Goal: Task Accomplishment & Management: Use online tool/utility

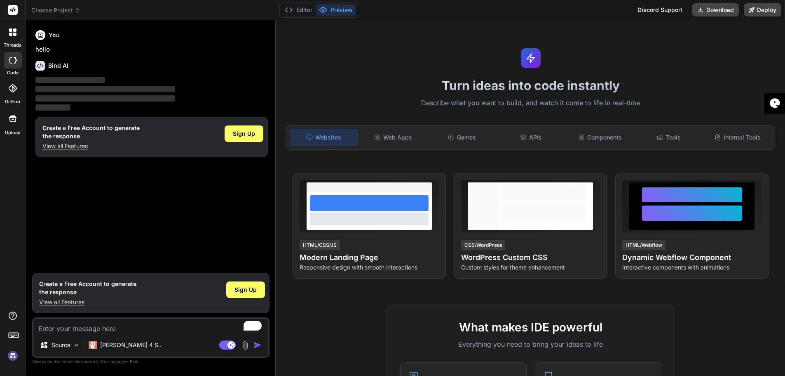
scroll to position [20, 0]
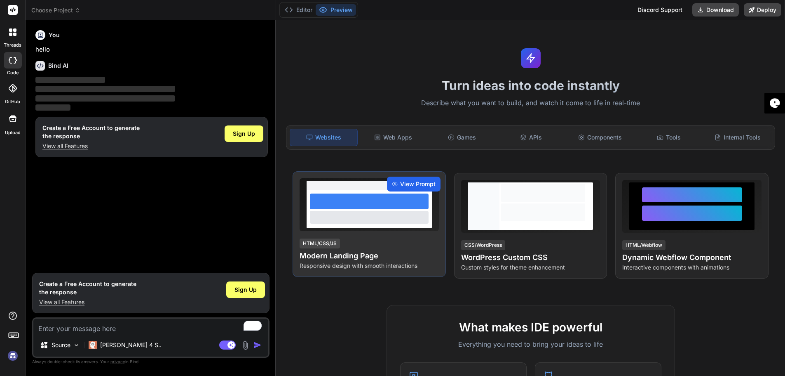
click at [419, 184] on span "View Prompt" at bounding box center [417, 184] width 35 height 8
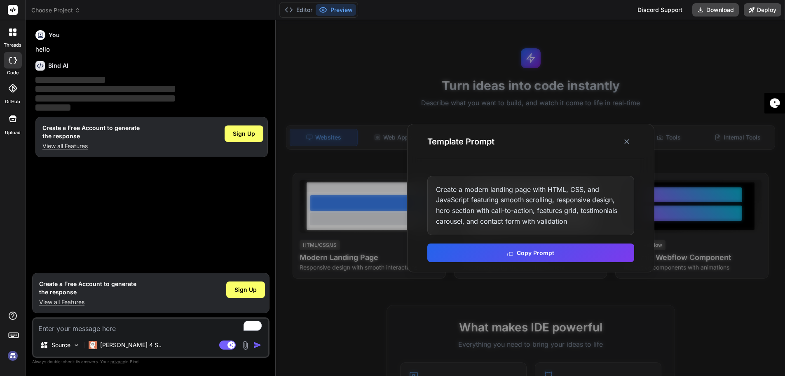
click at [503, 197] on div "Create a modern landing page with HTML, CSS, and JavaScript featuring smooth sc…" at bounding box center [531, 205] width 207 height 59
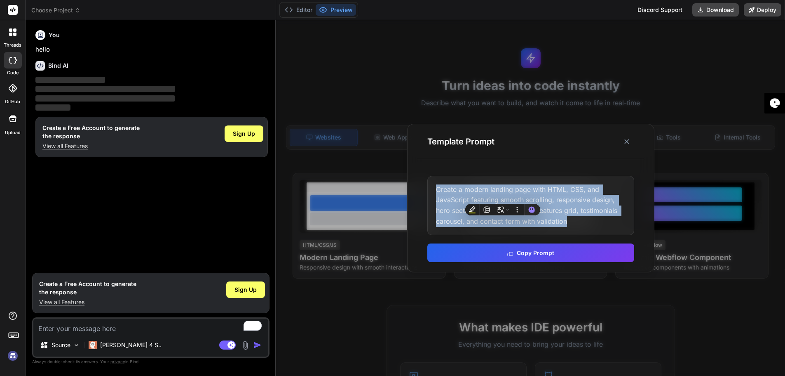
click at [503, 197] on div "Create a modern landing page with HTML, CSS, and JavaScript featuring smooth sc…" at bounding box center [531, 205] width 207 height 59
click at [591, 200] on div "Create a modern landing page with HTML, CSS, and JavaScript featuring smooth sc…" at bounding box center [531, 205] width 207 height 59
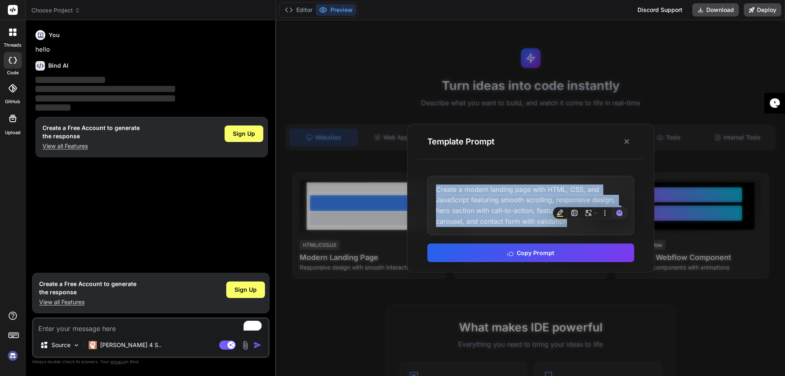
click at [535, 210] on div "Create a modern landing page with HTML, CSS, and JavaScript featuring smooth sc…" at bounding box center [531, 205] width 207 height 59
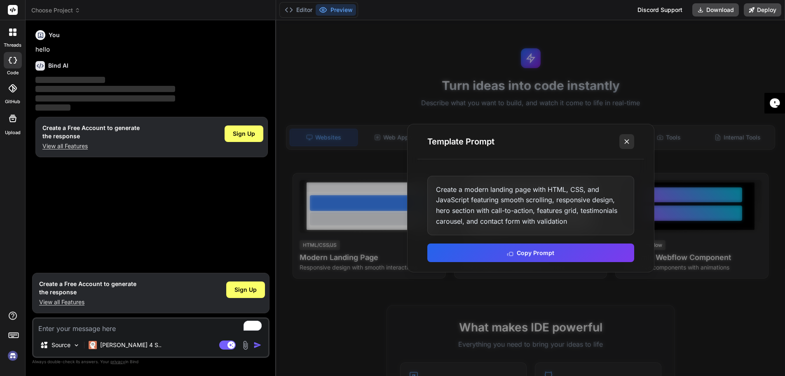
click at [628, 136] on button at bounding box center [627, 141] width 15 height 15
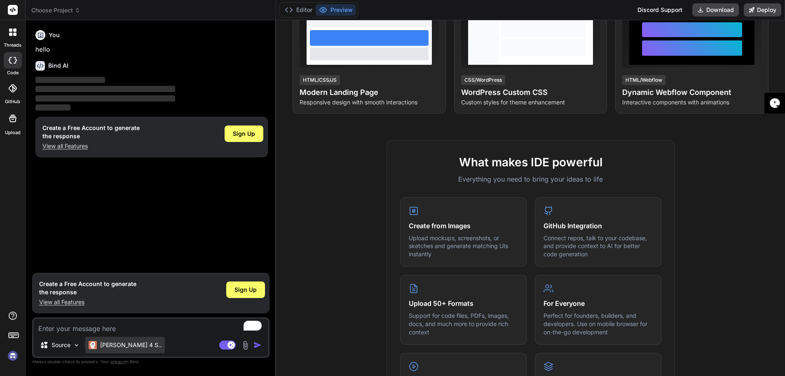
click at [119, 348] on p "Claude 4 S.." at bounding box center [130, 345] width 61 height 8
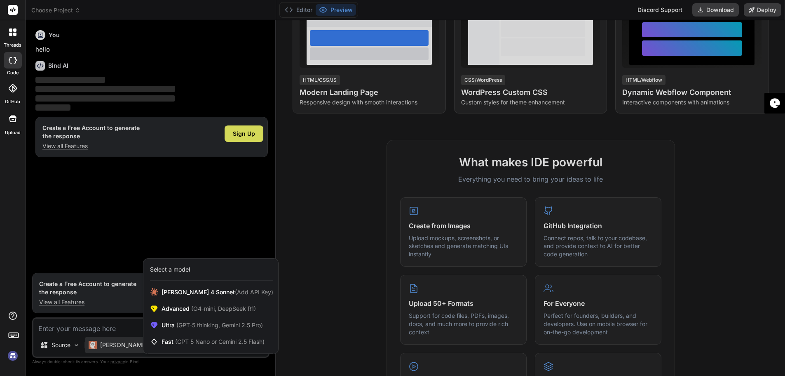
click at [119, 348] on div at bounding box center [392, 188] width 785 height 376
type textarea "x"
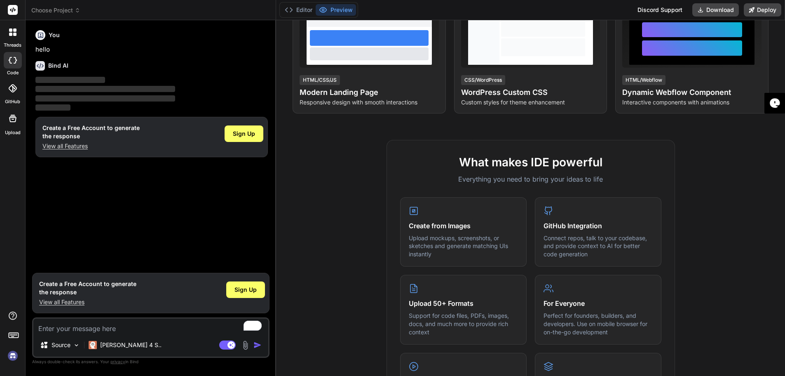
click at [179, 213] on div "You hello Bind AI ‌ ‌ ‌ ‌ Create a Free Account to generate the response View a…" at bounding box center [152, 148] width 236 height 242
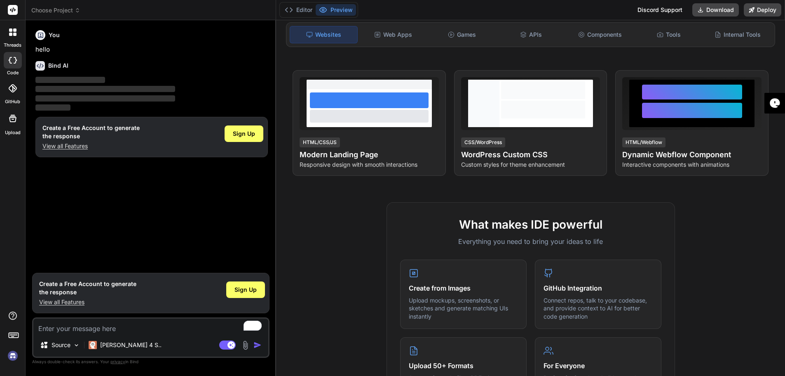
scroll to position [0, 0]
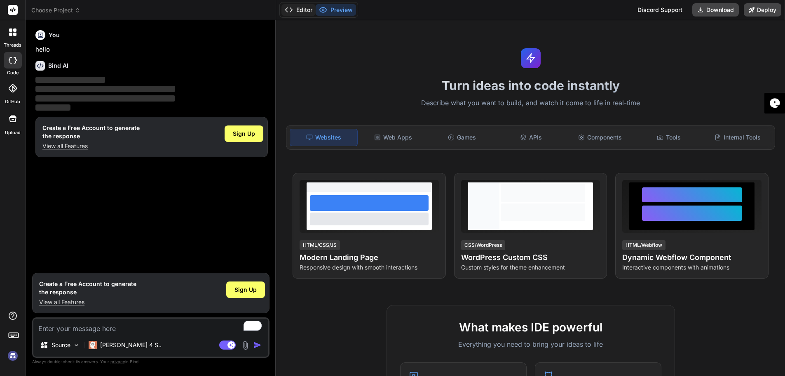
click at [299, 16] on button "Editor" at bounding box center [299, 10] width 34 height 12
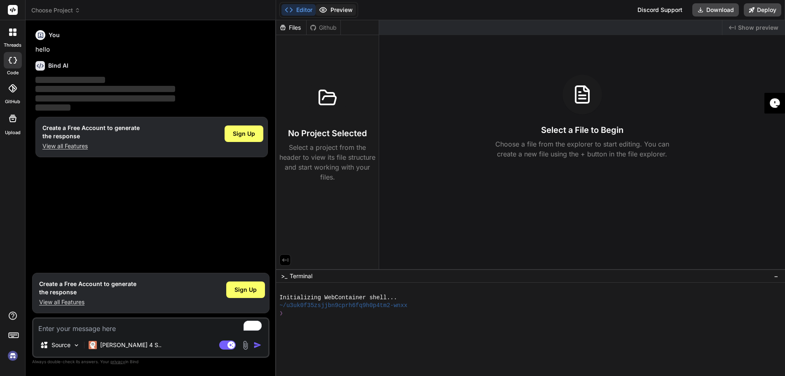
click at [333, 16] on button "Preview" at bounding box center [336, 10] width 40 height 12
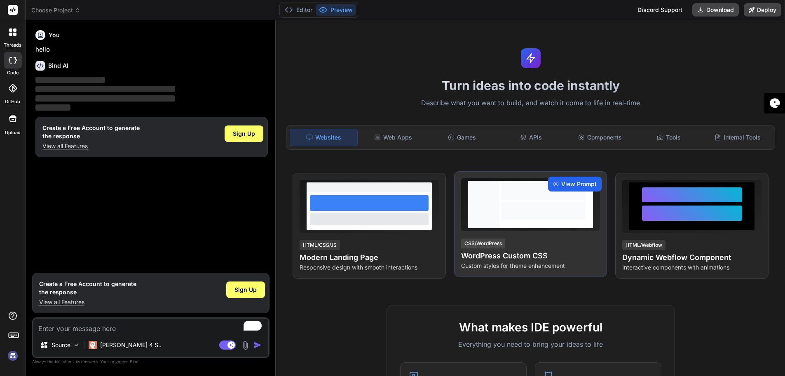
click at [573, 188] on span "View Prompt" at bounding box center [579, 184] width 35 height 8
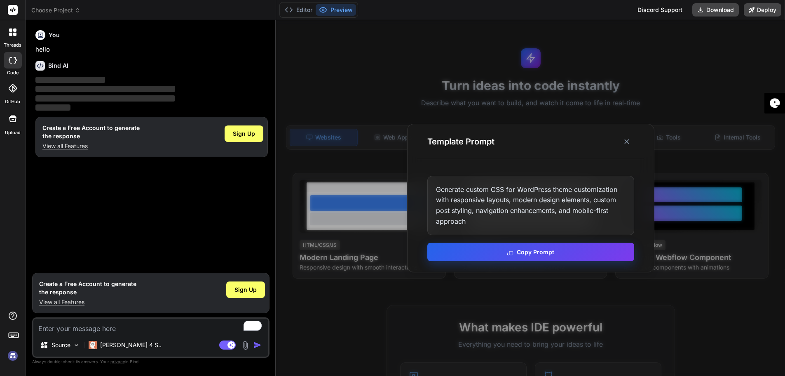
click at [532, 261] on button "Copy Prompt" at bounding box center [531, 251] width 207 height 19
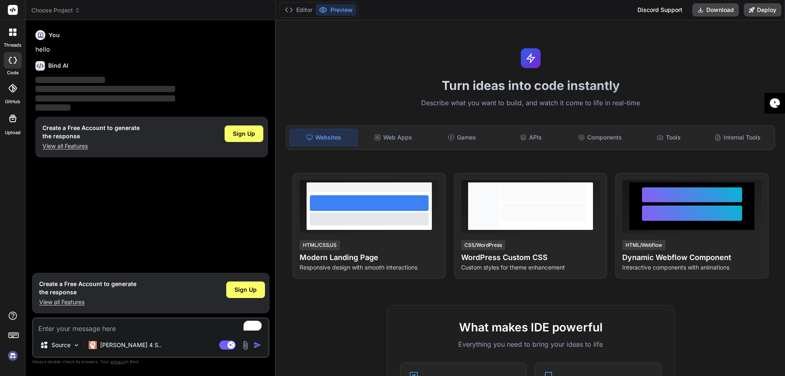
click at [78, 333] on textarea "To enrich screen reader interactions, please activate Accessibility in Grammarl…" at bounding box center [150, 325] width 235 height 15
paste textarea "Generate custom CSS for WordPress theme customization with responsive layouts, …"
type textarea "Generate custom CSS for WordPress theme customization with responsive layouts, …"
type textarea "x"
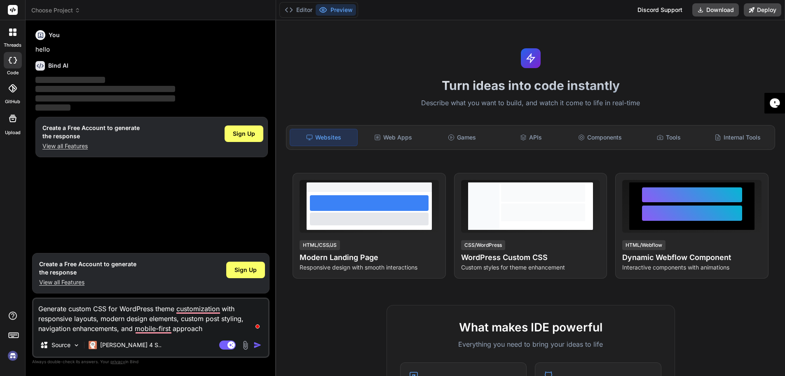
type textarea "Generate custom CSS for WordPress theme customization with responsive layouts, …"
click at [259, 349] on img "button" at bounding box center [258, 345] width 8 height 8
click at [246, 138] on span "Sign Up" at bounding box center [244, 133] width 22 height 8
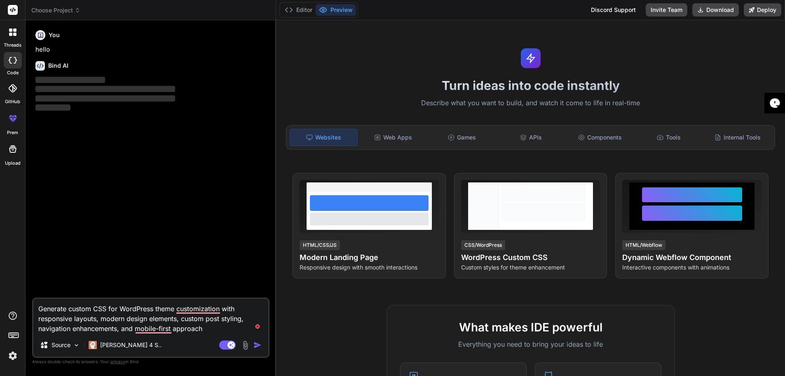
scroll to position [20, 0]
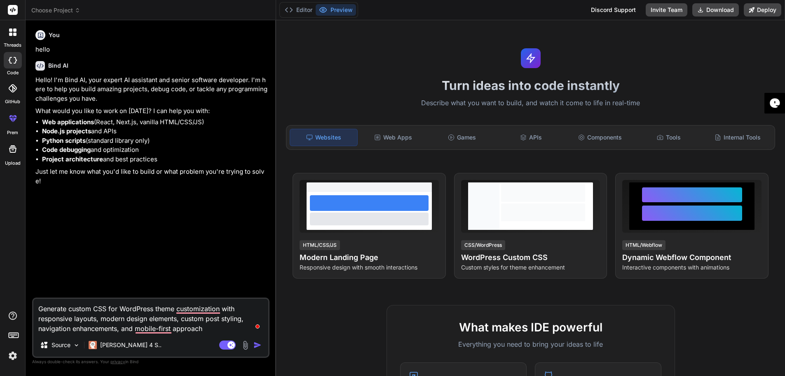
click at [258, 344] on img "button" at bounding box center [258, 345] width 8 height 8
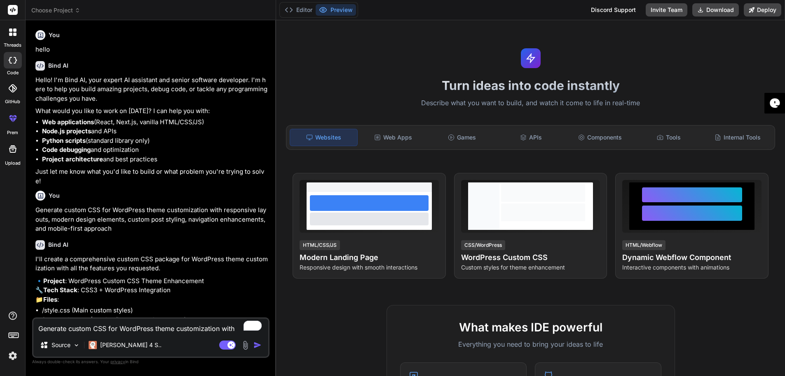
scroll to position [147, 0]
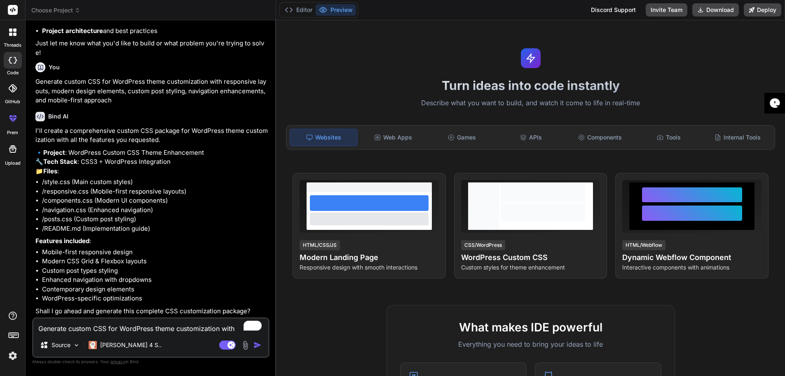
type textarea "x"
click at [158, 327] on textarea "Generate custom CSS for WordPress theme customization with responsive layouts, …" at bounding box center [150, 325] width 235 height 15
type textarea "y"
type textarea "x"
type textarea "ye"
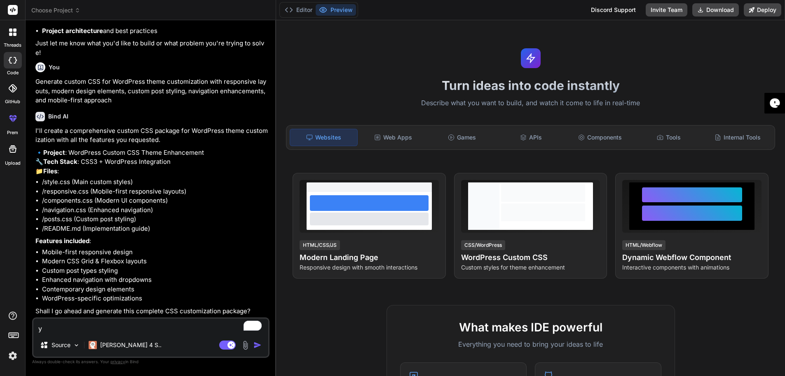
type textarea "x"
type textarea "yes"
type textarea "x"
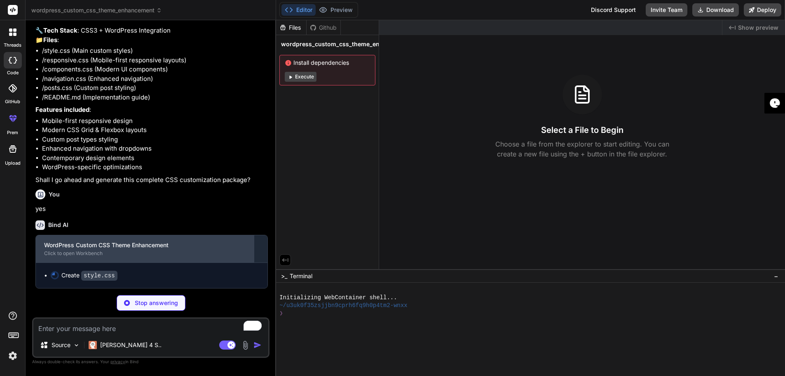
scroll to position [278, 0]
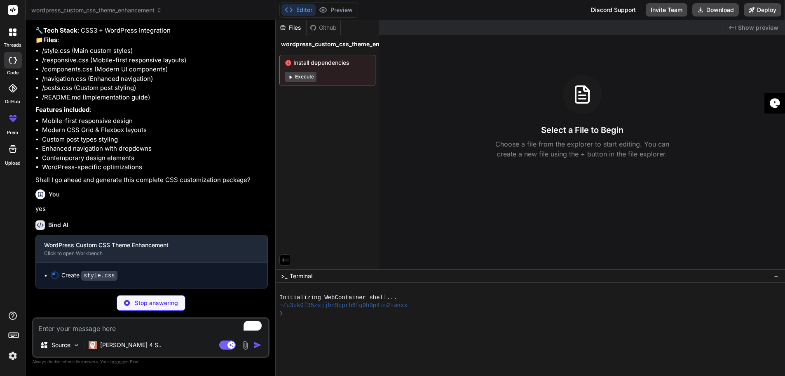
click at [299, 75] on button "Execute" at bounding box center [301, 77] width 32 height 10
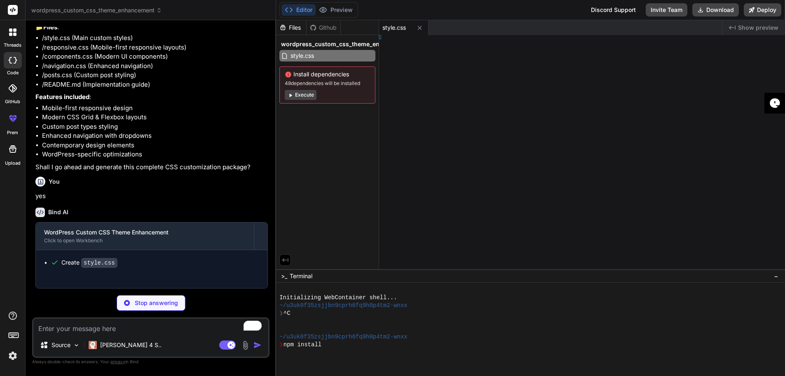
type textarea "x"
type textarea "} } }"
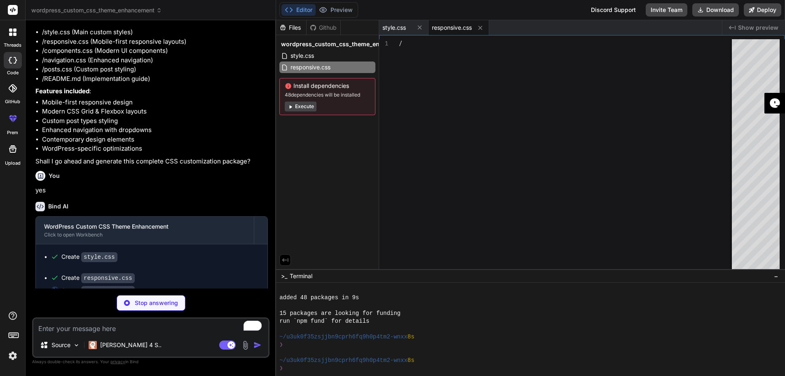
type textarea "x"
type textarea "} } }"
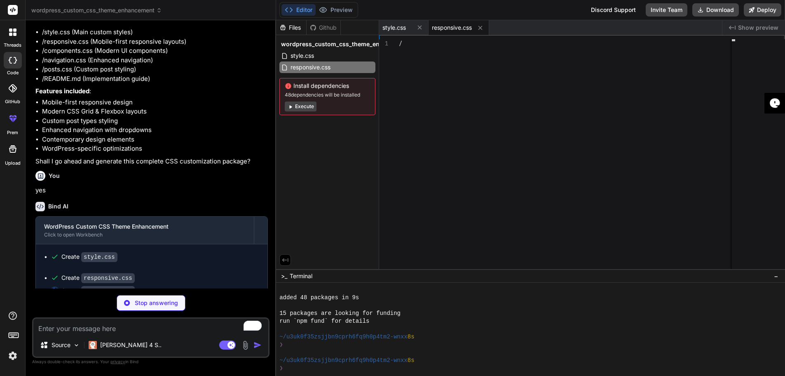
scroll to position [63, 0]
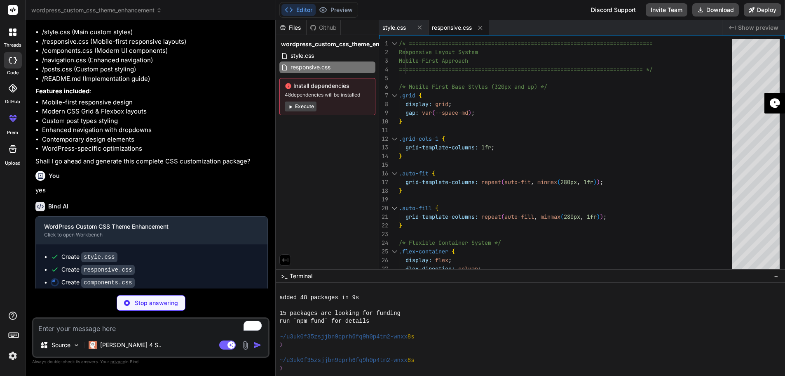
click at [300, 107] on button "Execute" at bounding box center [301, 106] width 32 height 10
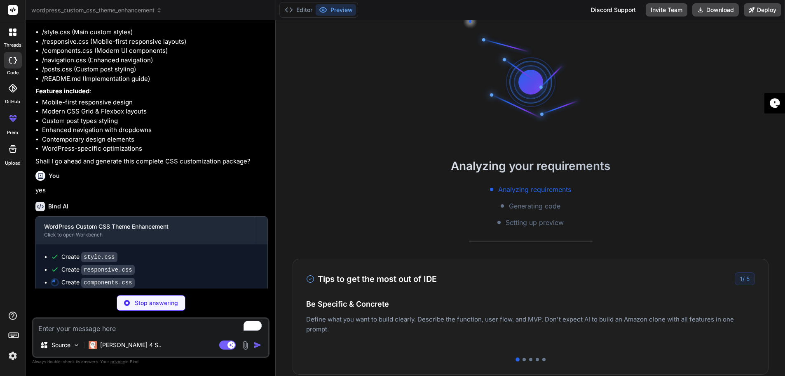
scroll to position [157, 0]
type textarea "x"
type textarea "} .skeleton-card { height: 200px; width: 100%; }"
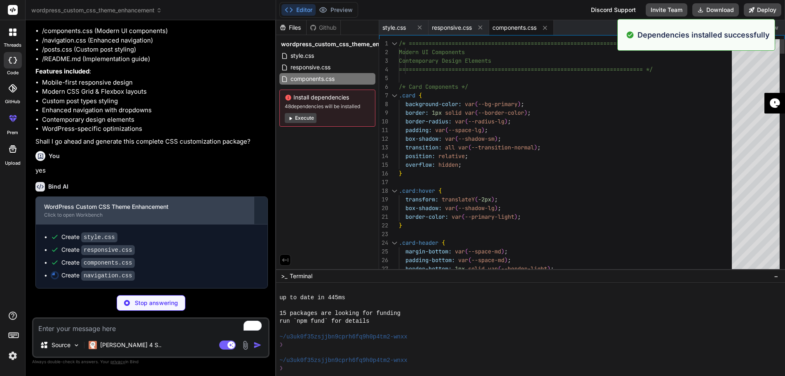
scroll to position [316, 0]
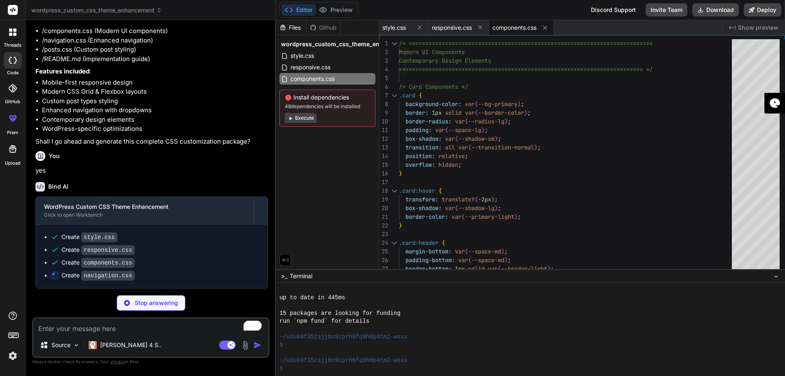
click at [304, 115] on button "Execute" at bounding box center [301, 118] width 32 height 10
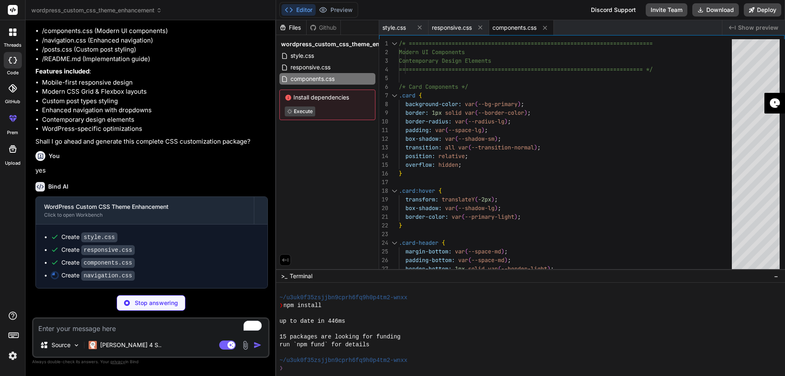
scroll to position [298, 0]
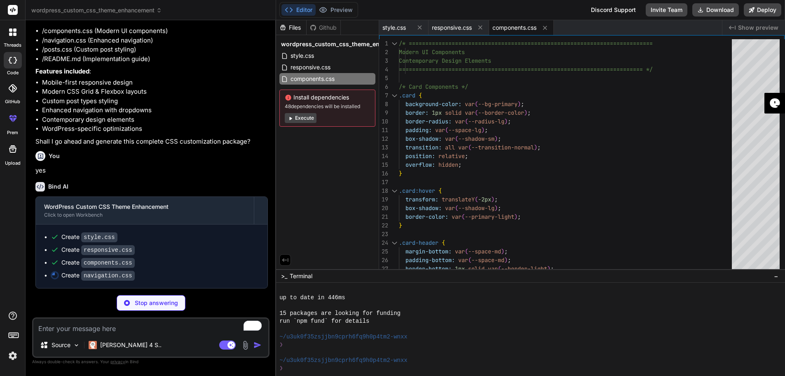
type textarea "x"
type textarea "/* Focus Management */ .nav-wrapper a:focus, .mobile-menu a:focus, .submenu-tog…"
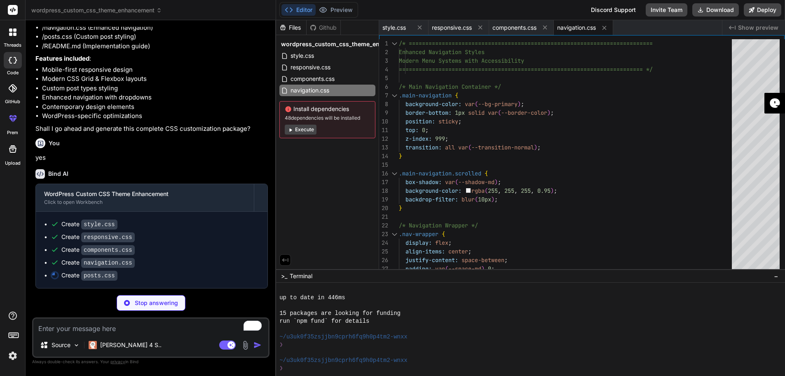
click at [306, 129] on button "Execute" at bounding box center [301, 130] width 32 height 10
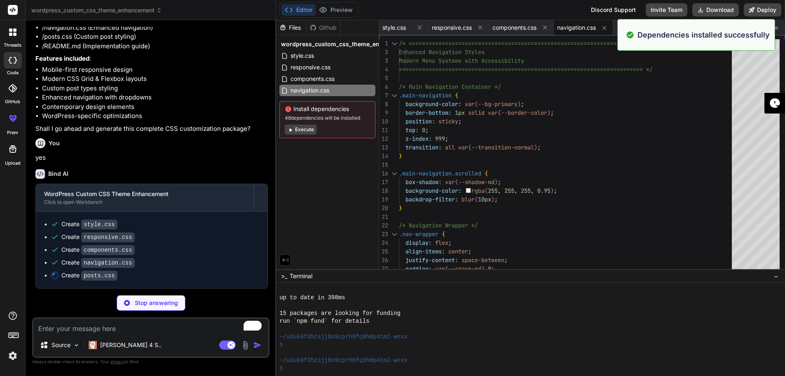
scroll to position [415, 0]
click at [303, 130] on button "Execute" at bounding box center [301, 130] width 32 height 10
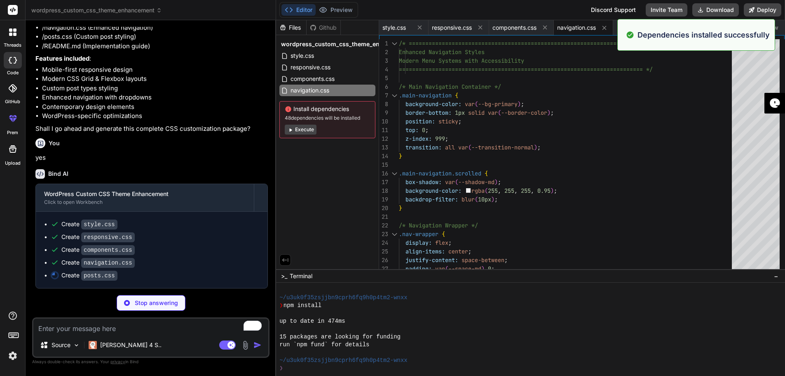
scroll to position [533, 0]
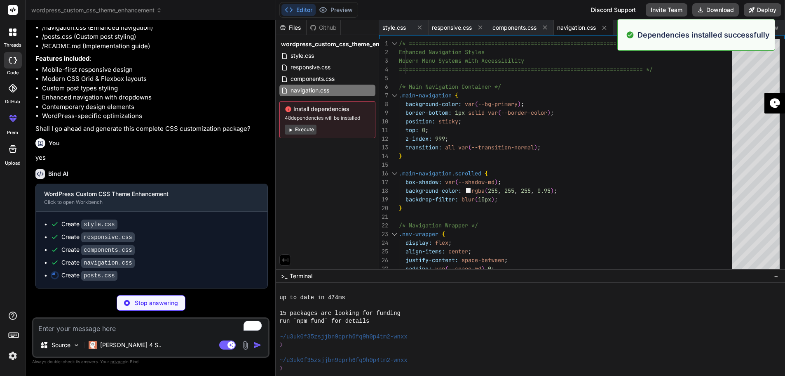
click at [301, 129] on button "Execute" at bounding box center [301, 130] width 32 height 10
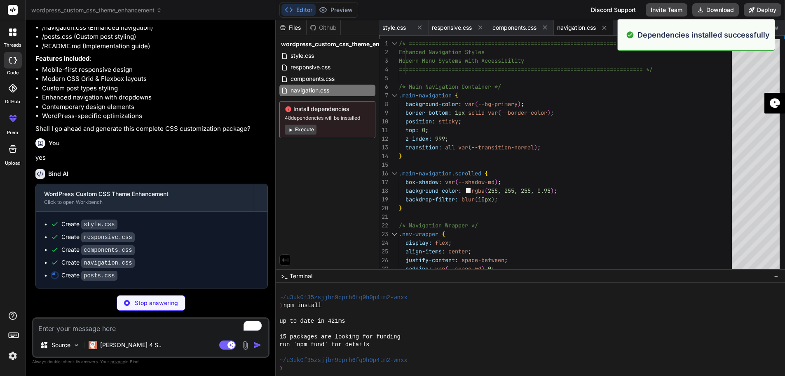
scroll to position [650, 0]
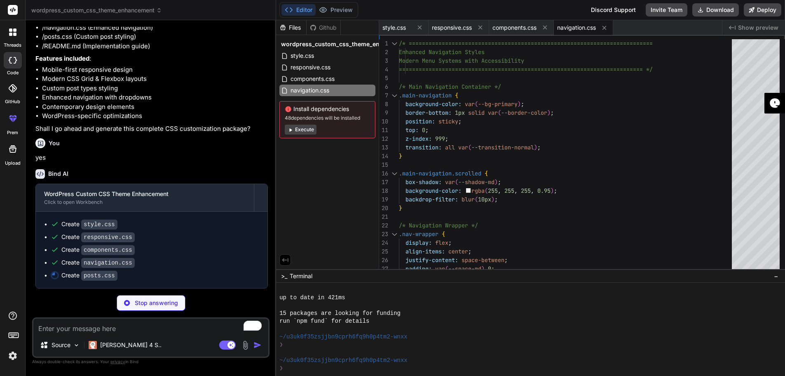
click at [300, 129] on button "Execute" at bounding box center [301, 130] width 32 height 10
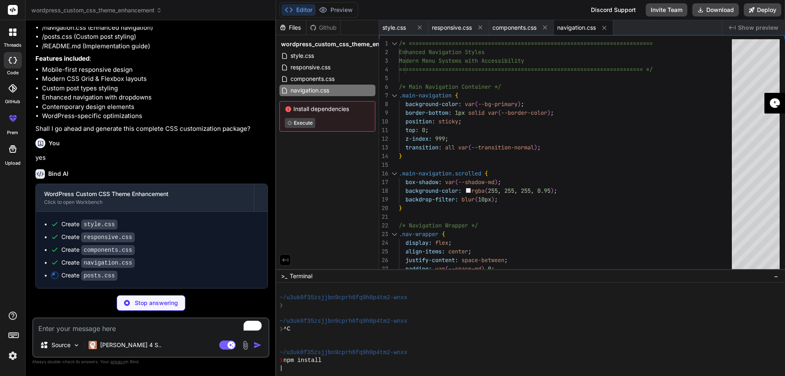
scroll to position [744, 0]
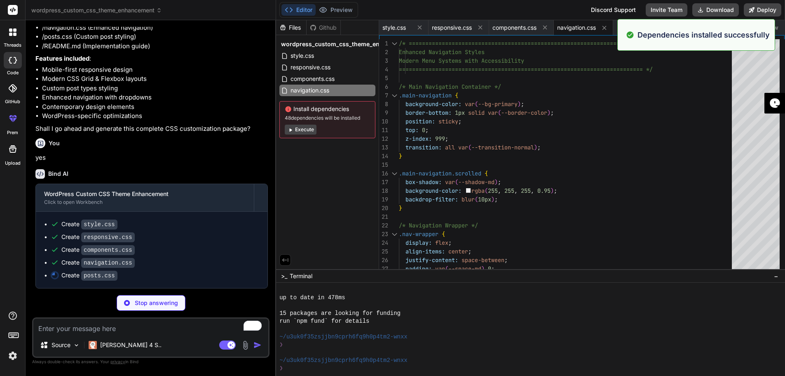
click at [300, 129] on button "Execute" at bounding box center [301, 130] width 32 height 10
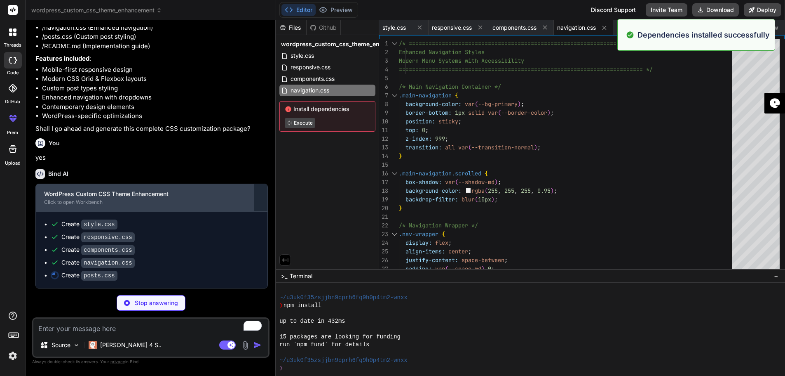
scroll to position [329, 0]
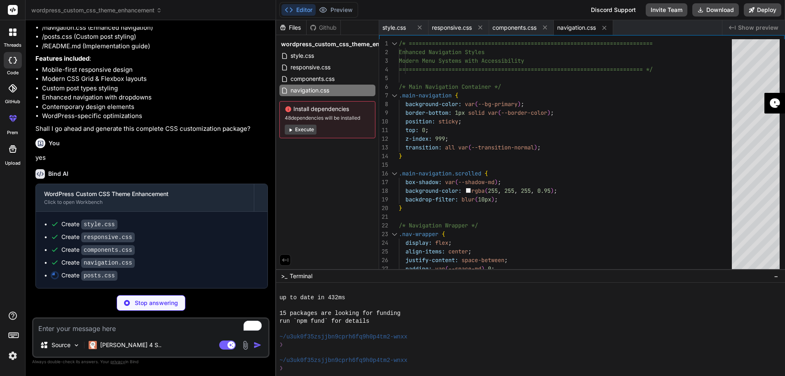
click at [298, 131] on button "Execute" at bounding box center [301, 130] width 32 height 10
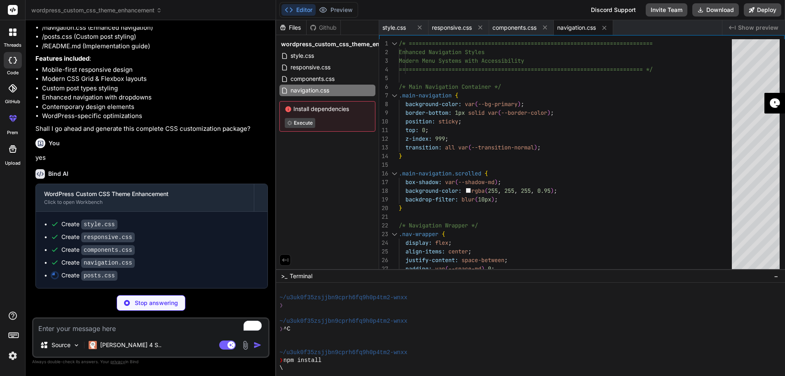
scroll to position [979, 0]
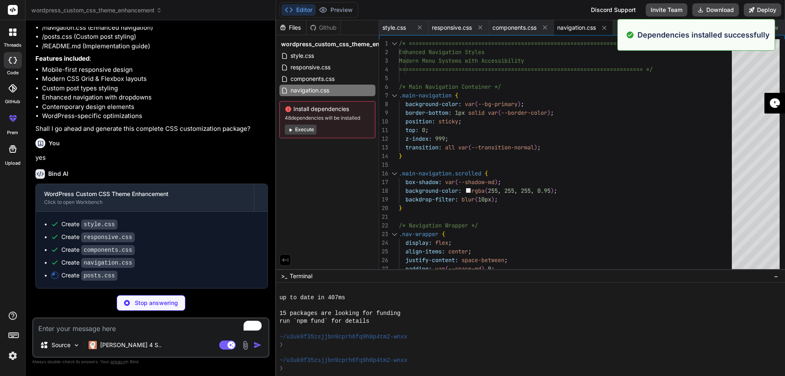
click at [303, 127] on button "Execute" at bounding box center [301, 130] width 32 height 10
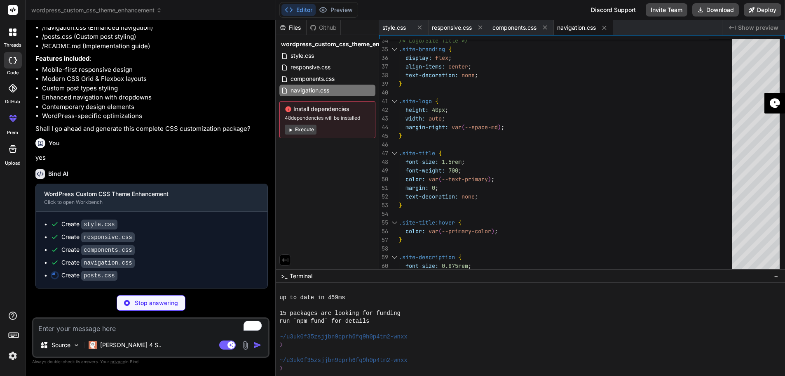
click at [298, 126] on button "Execute" at bounding box center [301, 130] width 32 height 10
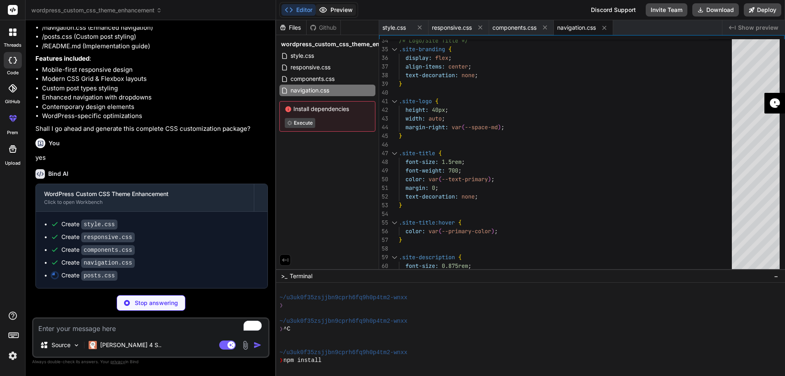
click at [335, 11] on button "Preview" at bounding box center [336, 10] width 40 height 12
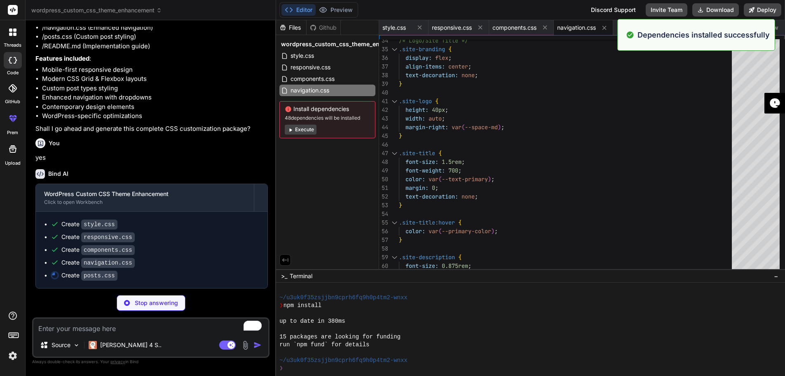
scroll to position [1238, 0]
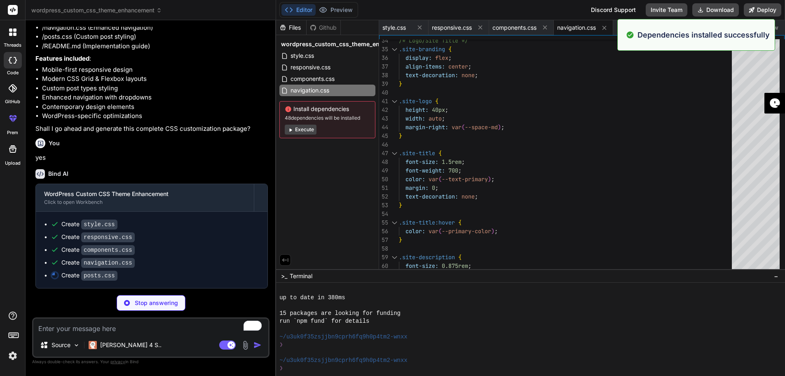
click at [301, 132] on button "Execute" at bounding box center [301, 130] width 32 height 10
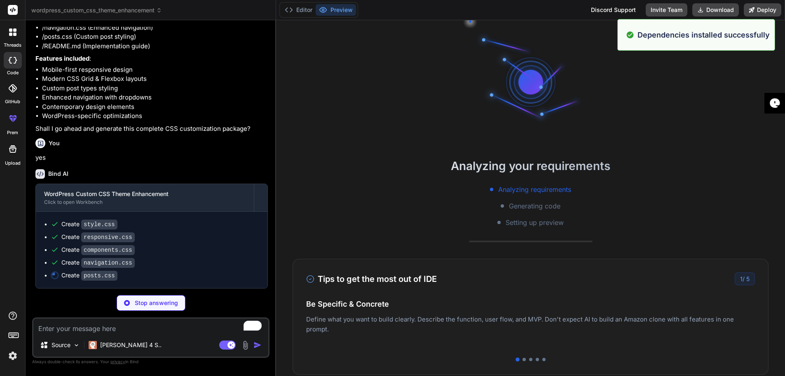
scroll to position [1332, 0]
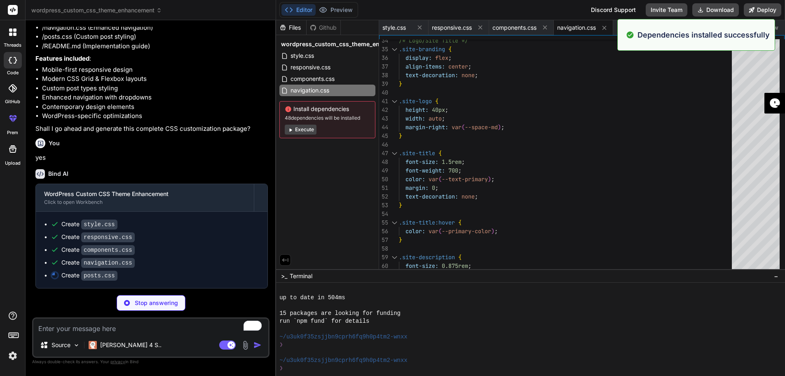
click at [301, 132] on button "Execute" at bounding box center [301, 130] width 32 height 10
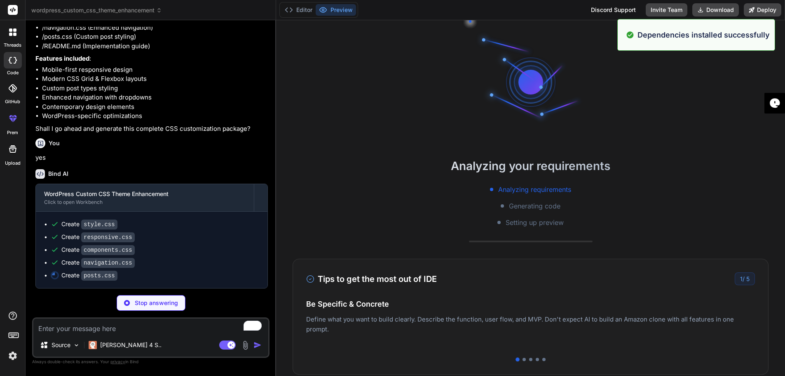
scroll to position [1473, 0]
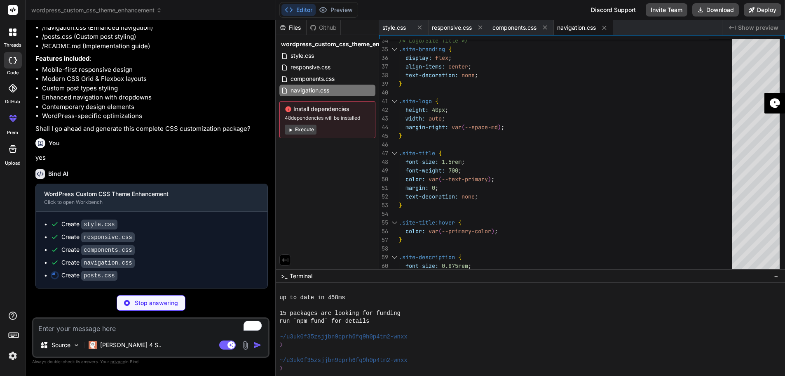
click at [301, 132] on button "Execute" at bounding box center [301, 130] width 32 height 10
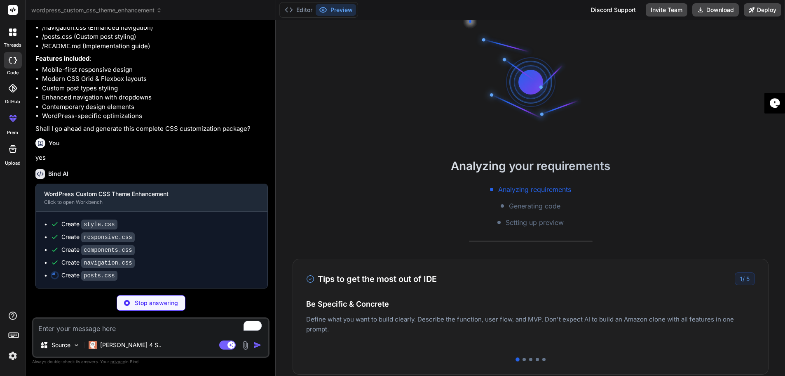
scroll to position [1590, 0]
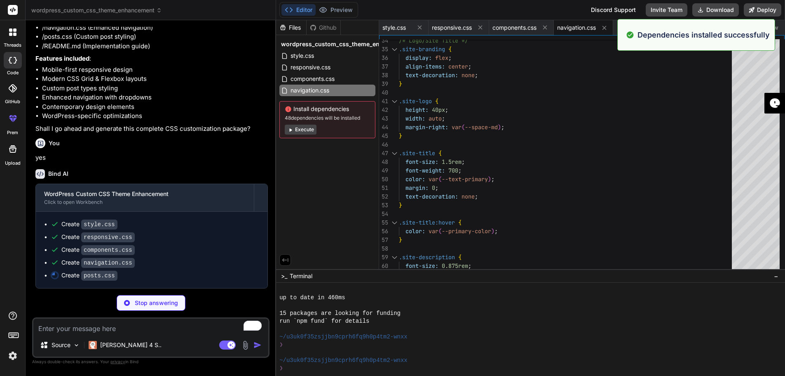
type textarea "x"
type textarea "gap: var(--space-xl); } }"
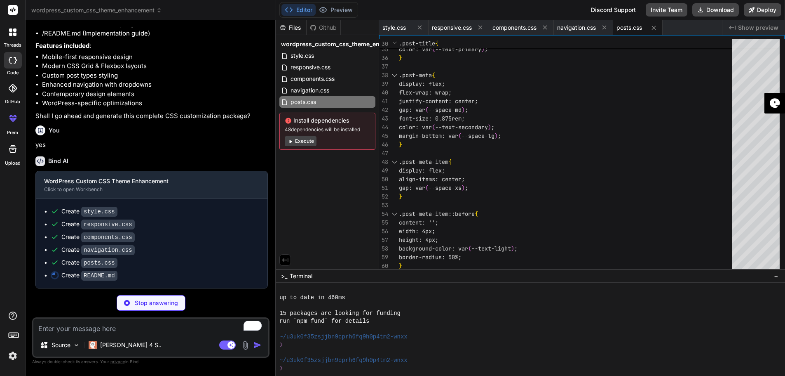
click at [307, 141] on button "Execute" at bounding box center [301, 141] width 32 height 10
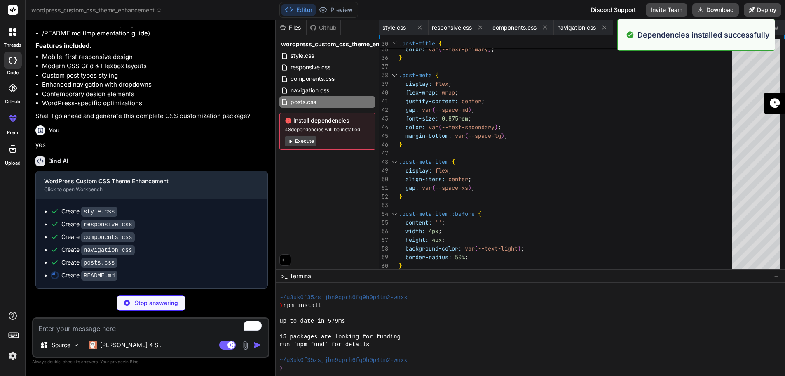
scroll to position [1708, 0]
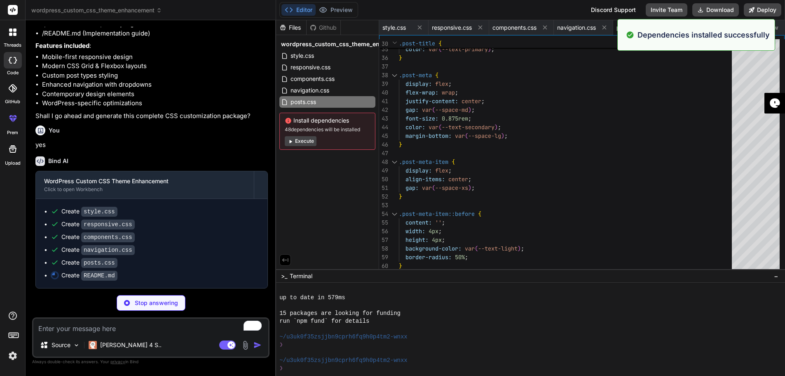
click at [288, 369] on textarea "Terminal input" at bounding box center [288, 368] width 3 height 8
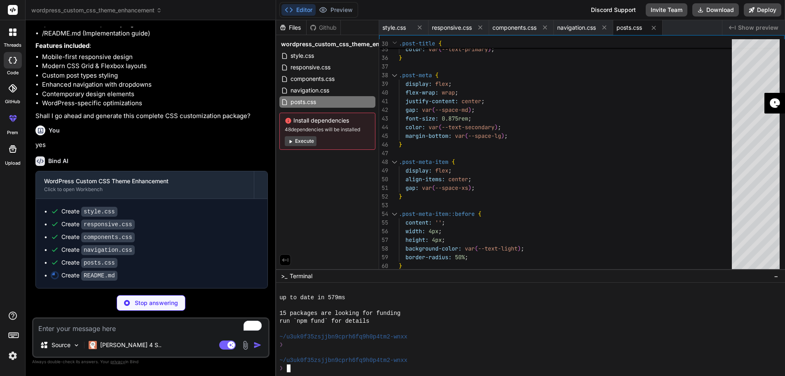
click at [357, 350] on div at bounding box center [527, 352] width 495 height 8
click at [301, 139] on button "Execute" at bounding box center [301, 141] width 32 height 10
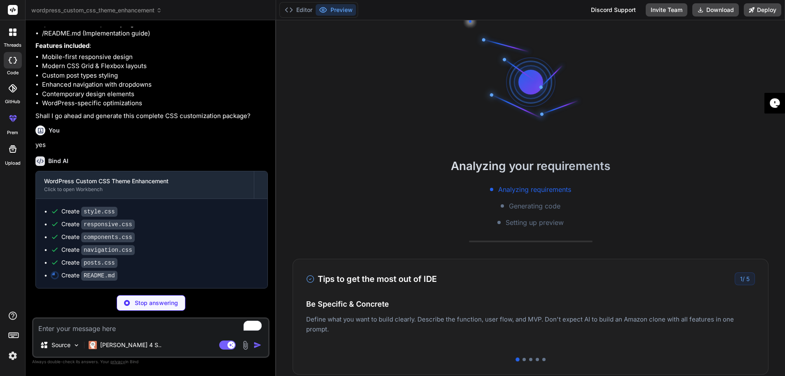
scroll to position [1825, 0]
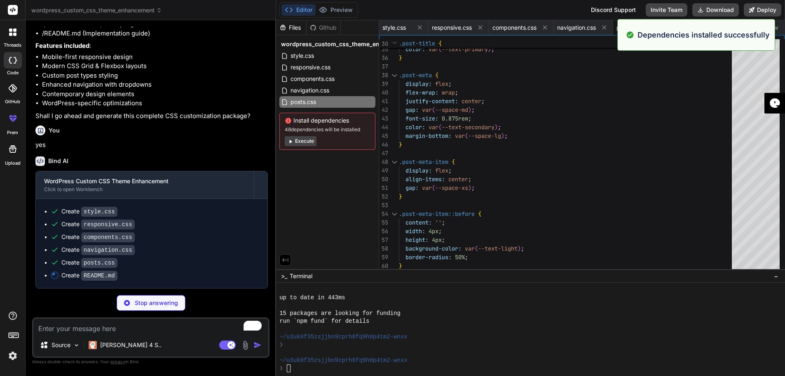
click at [296, 138] on button "Execute" at bounding box center [301, 141] width 32 height 10
click at [296, 139] on button "Execute" at bounding box center [301, 141] width 32 height 10
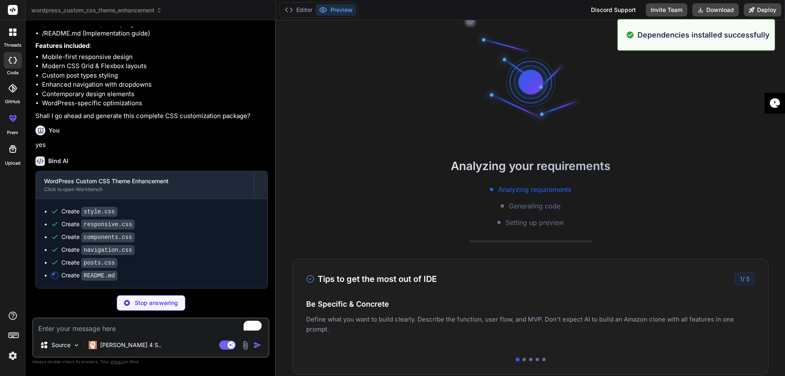
scroll to position [2037, 0]
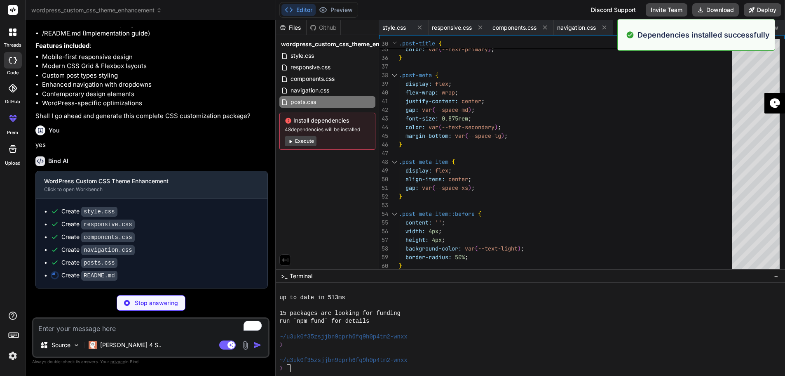
click at [296, 139] on button "Execute" at bounding box center [301, 141] width 32 height 10
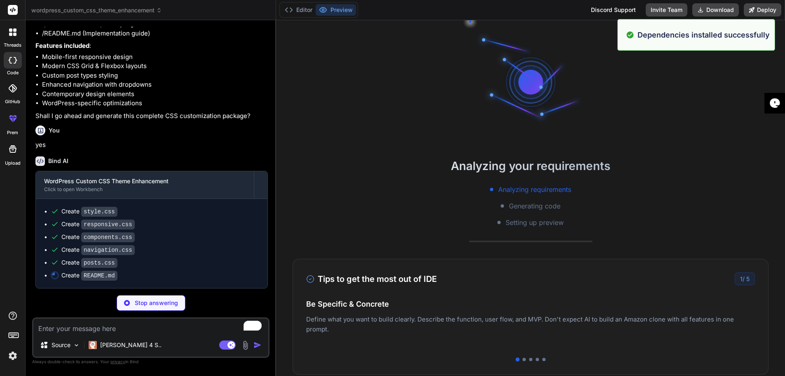
scroll to position [2178, 0]
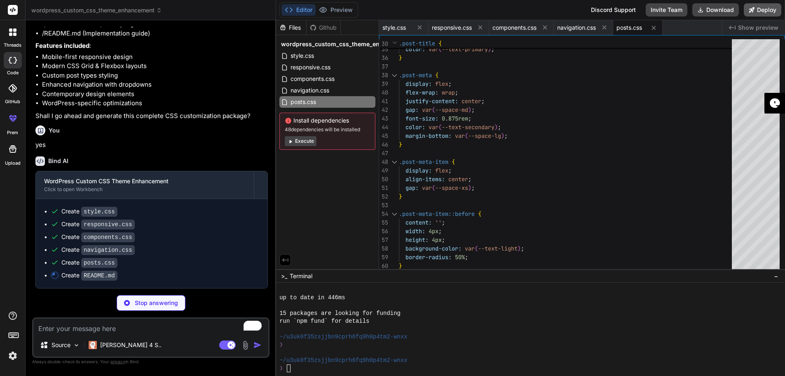
click at [762, 12] on button "Deploy" at bounding box center [763, 9] width 38 height 13
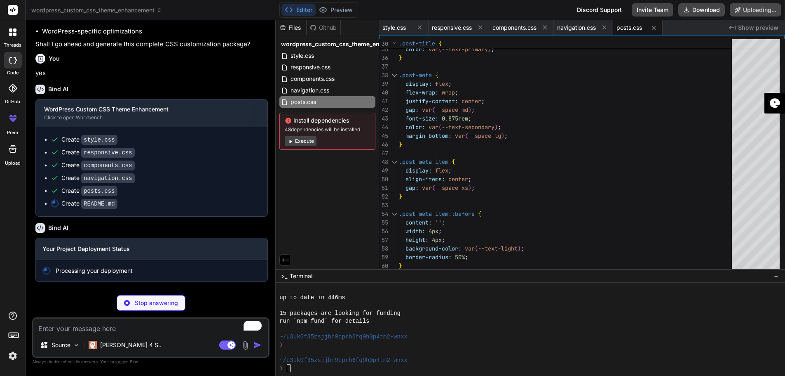
scroll to position [414, 0]
type textarea "x"
click at [393, 28] on span "style.css" at bounding box center [395, 28] width 24 height 8
type textarea "text-decoration: underline; } .no-print { display: none !important; } }"
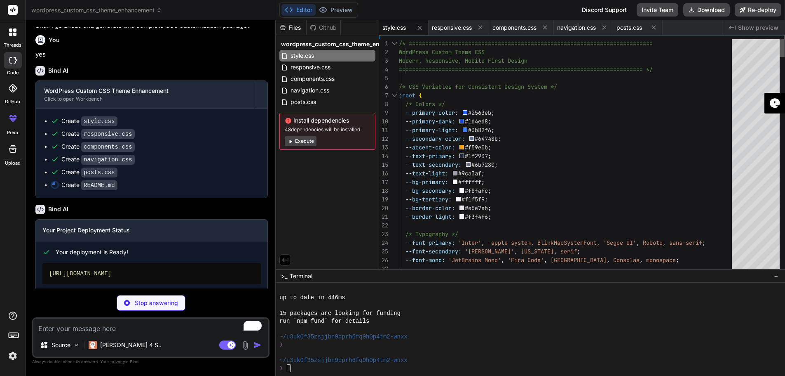
click at [781, 39] on div at bounding box center [782, 48] width 5 height 18
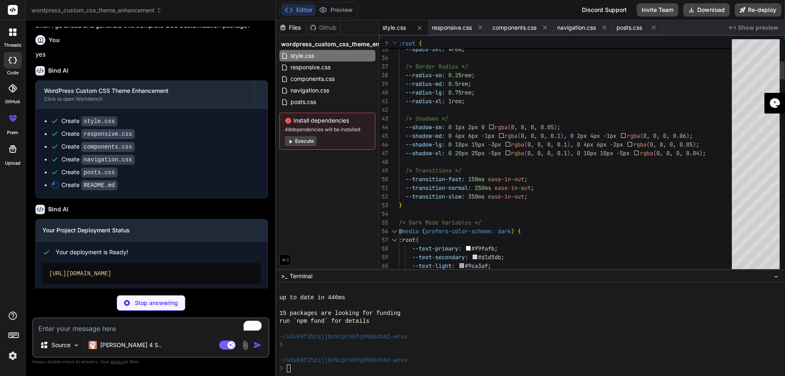
type textarea "x"
type textarea "*Created with modern CSS best practices and WordPress optimization in mind.*"
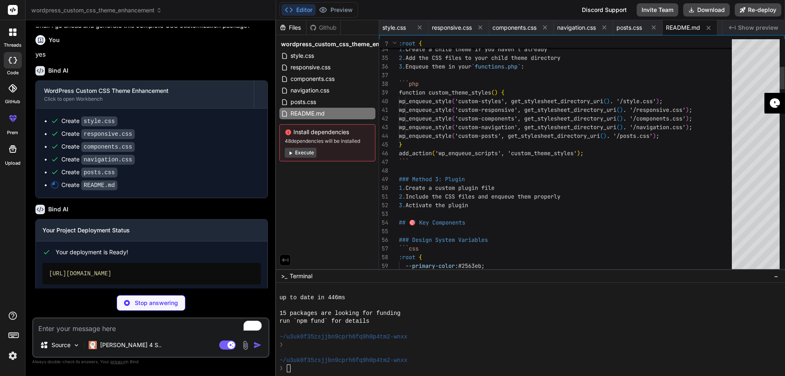
click at [304, 141] on span "48 dependencies will be installed" at bounding box center [327, 141] width 85 height 7
click at [308, 151] on button "Execute" at bounding box center [301, 153] width 32 height 10
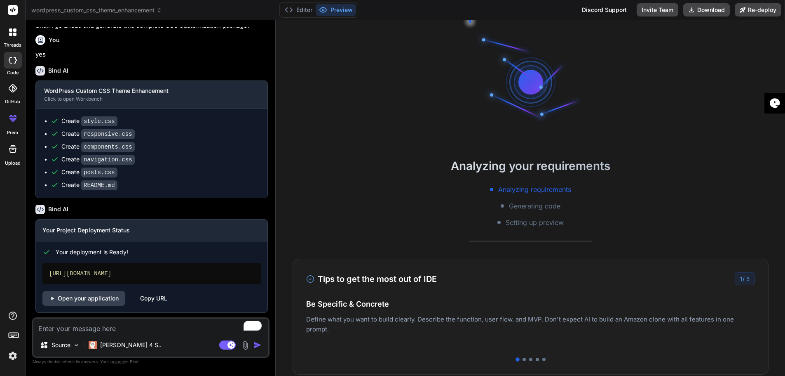
scroll to position [2295, 0]
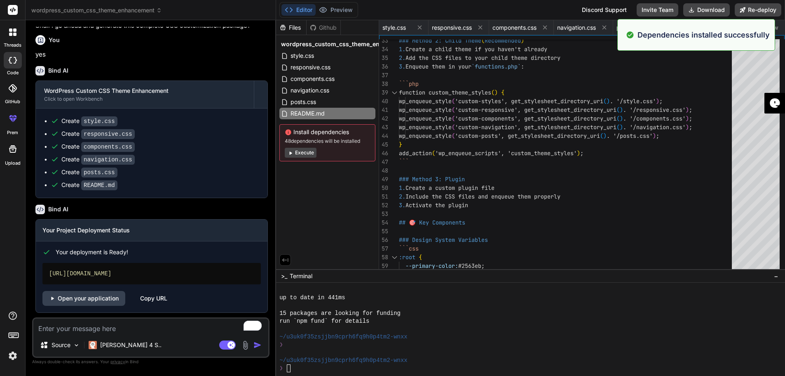
click at [153, 284] on div "https://wordpresscustomcssthemeenhancement.vercel.app" at bounding box center [151, 273] width 219 height 21
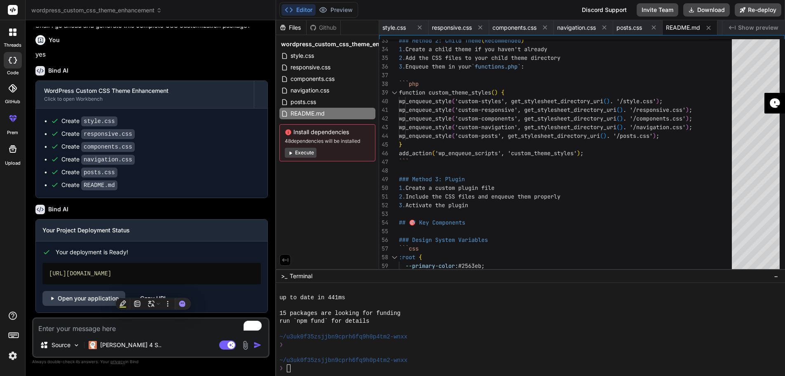
click at [230, 241] on div "Your Project Deployment Status" at bounding box center [152, 230] width 232 height 22
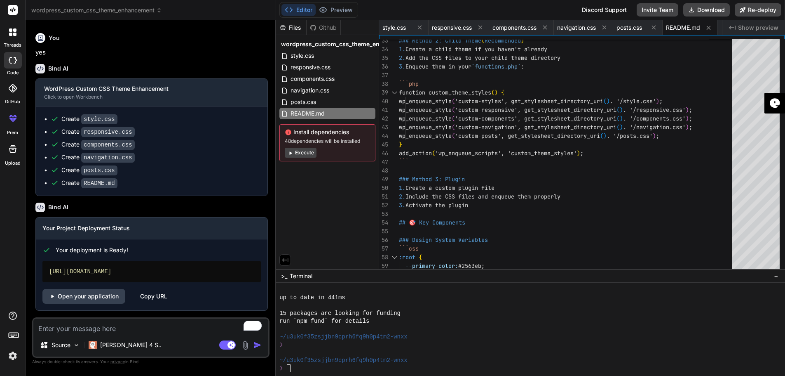
click at [307, 151] on button "Execute" at bounding box center [301, 153] width 32 height 10
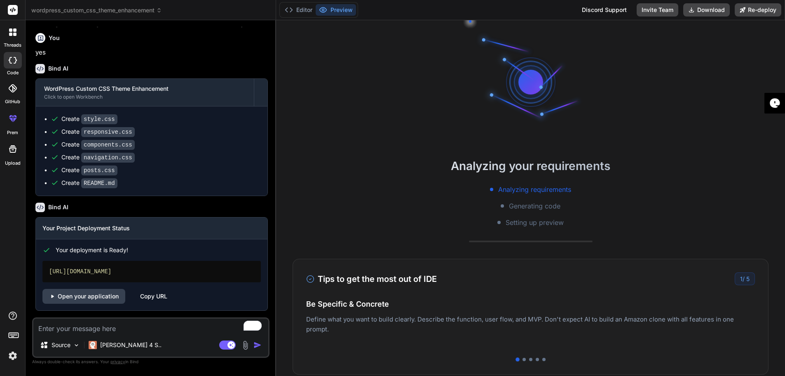
scroll to position [2389, 0]
type textarea "x"
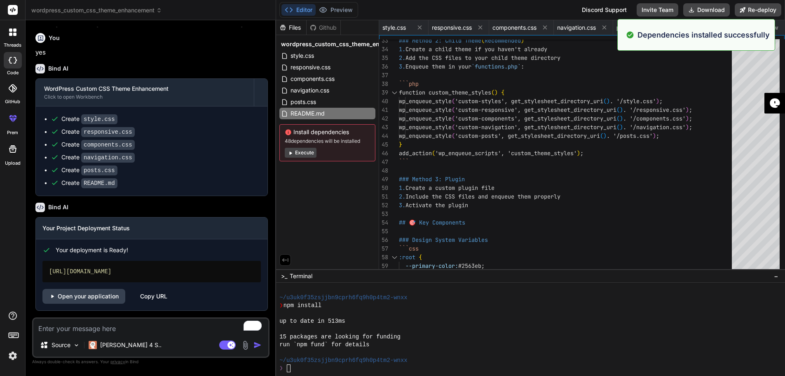
scroll to position [2413, 0]
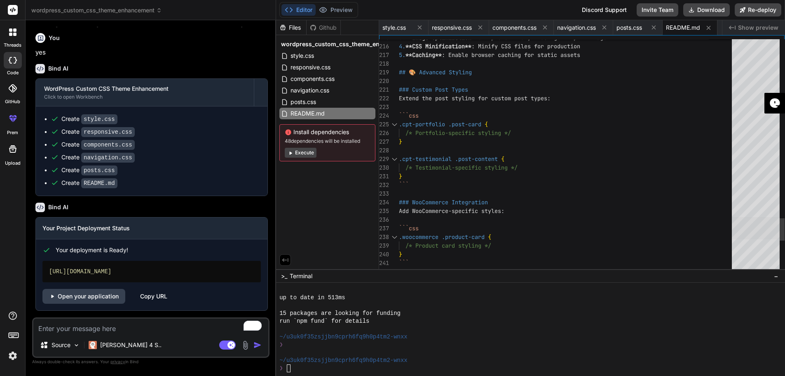
click at [778, 226] on div at bounding box center [756, 228] width 48 height 22
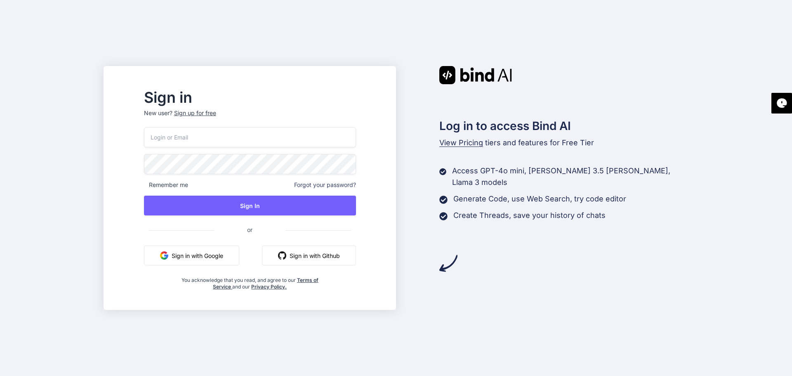
click at [237, 256] on button "Sign in with Google" at bounding box center [191, 255] width 95 height 20
